Goal: Navigation & Orientation: Find specific page/section

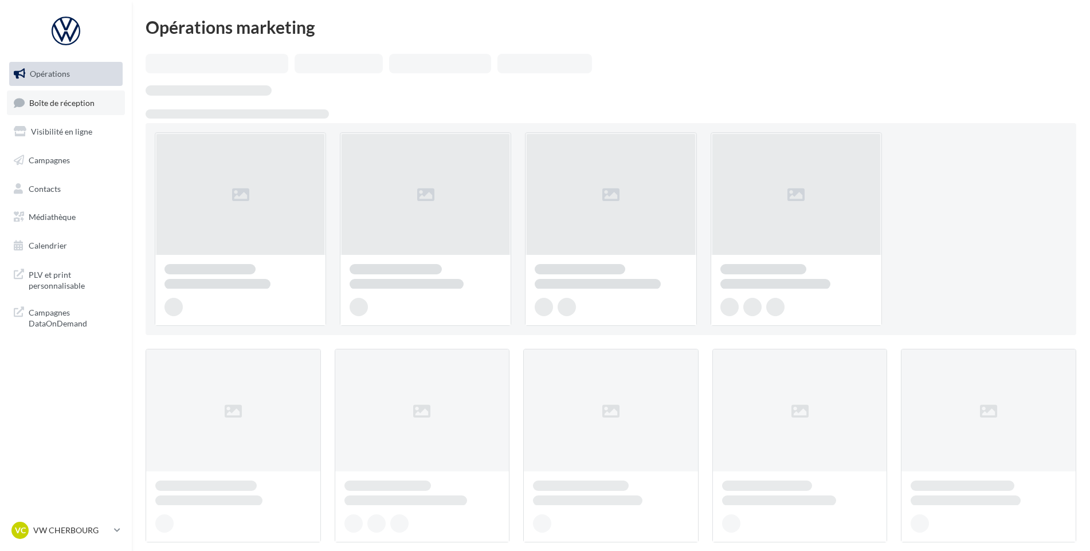
click at [121, 97] on link "Boîte de réception" at bounding box center [66, 103] width 118 height 25
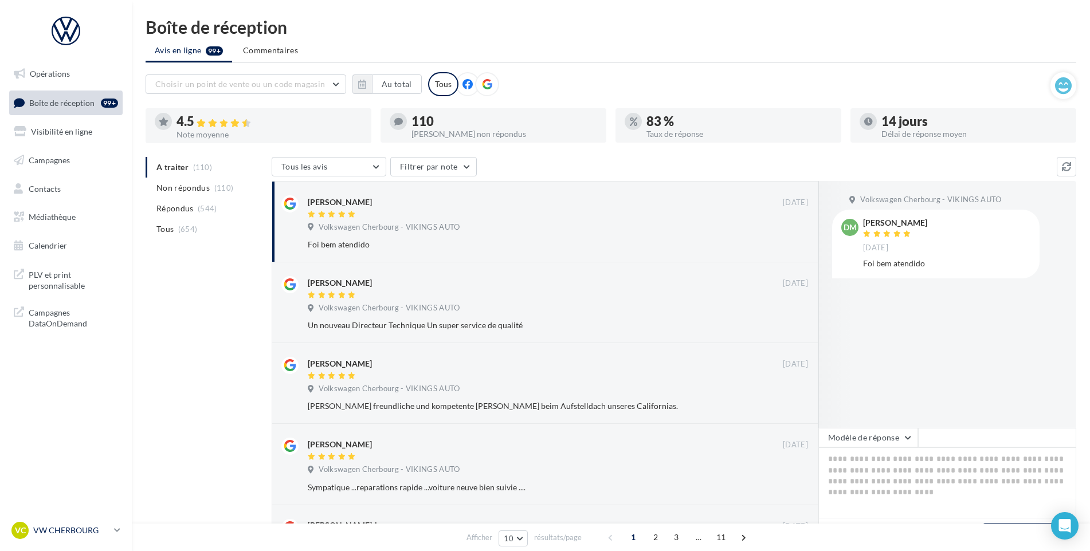
click at [71, 529] on p "VW CHERBOURG" at bounding box center [71, 530] width 76 height 11
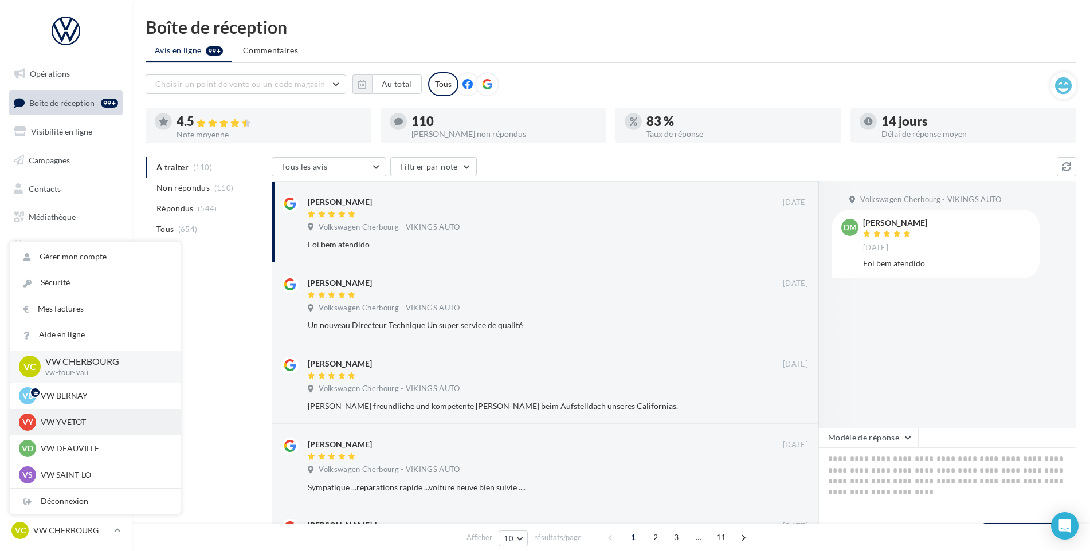
scroll to position [57, 0]
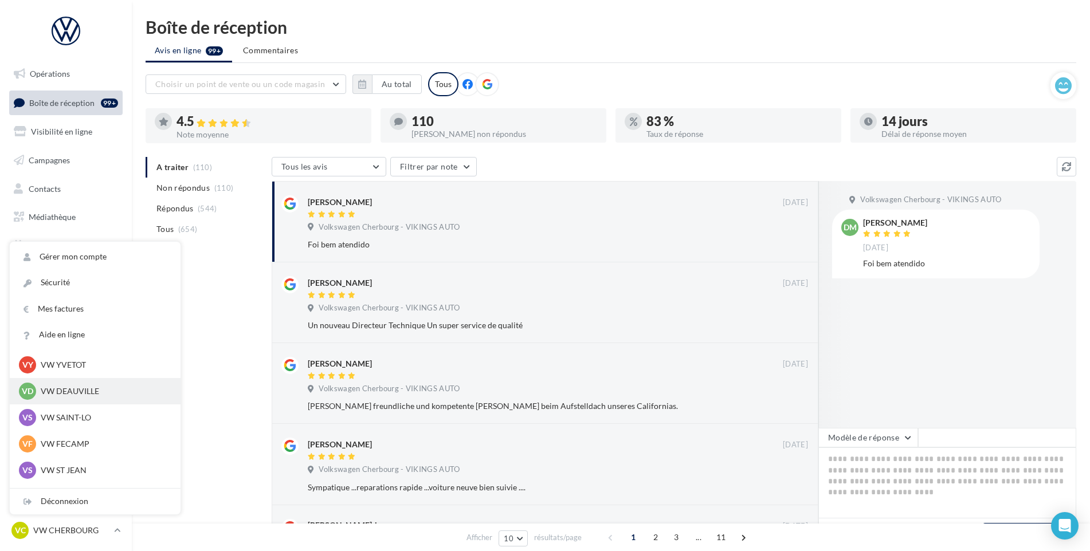
click at [96, 394] on p "VW DEAUVILLE" at bounding box center [104, 391] width 126 height 11
